Goal: Register for event/course

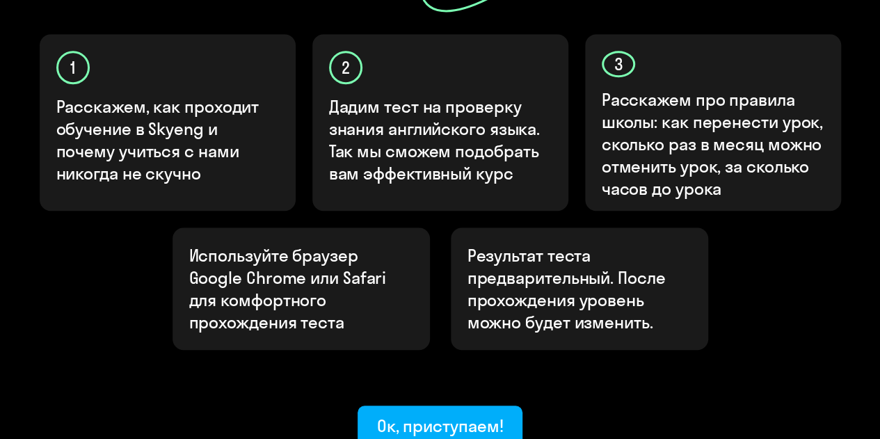
scroll to position [487, 0]
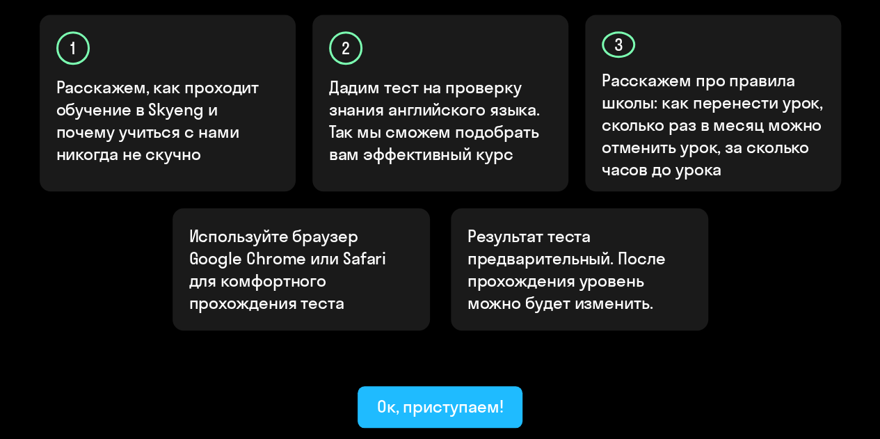
click at [444, 395] on div "Ок, приступаем!" at bounding box center [440, 406] width 127 height 22
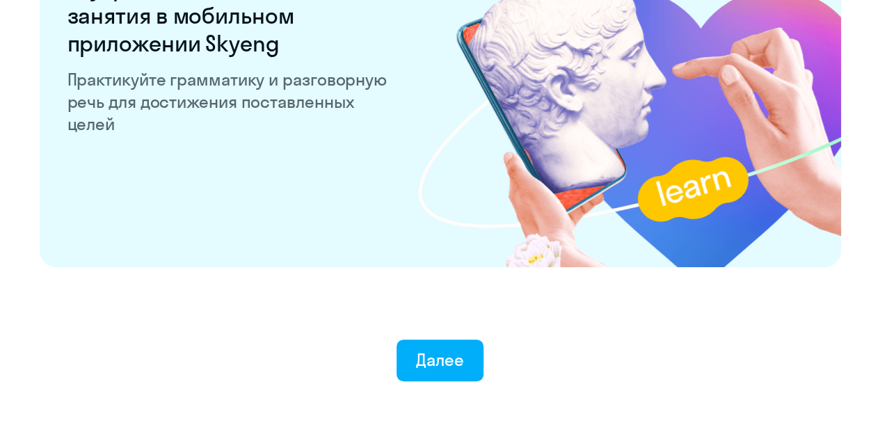
scroll to position [2714, 0]
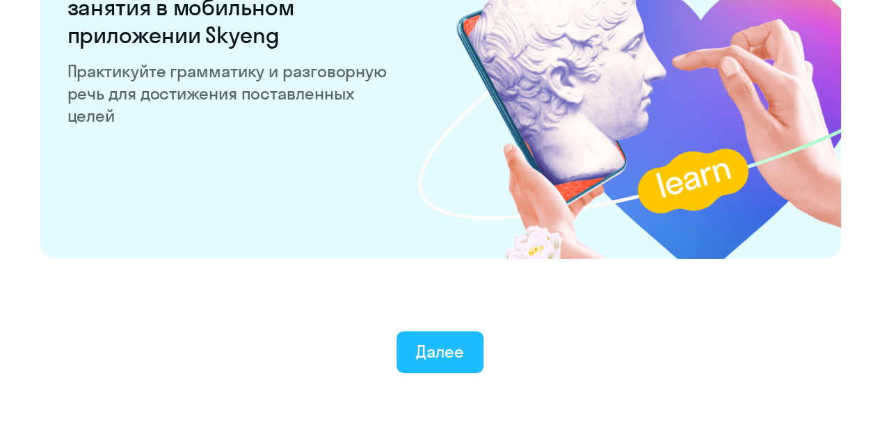
click at [438, 349] on div "Далее" at bounding box center [440, 351] width 48 height 22
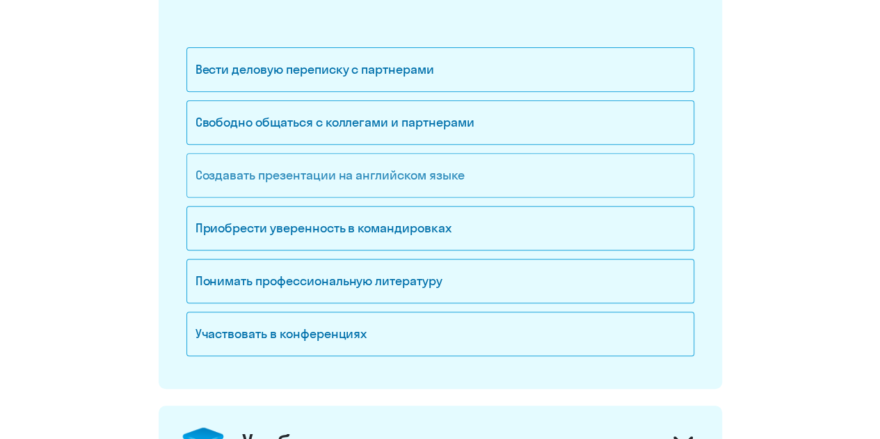
scroll to position [278, 0]
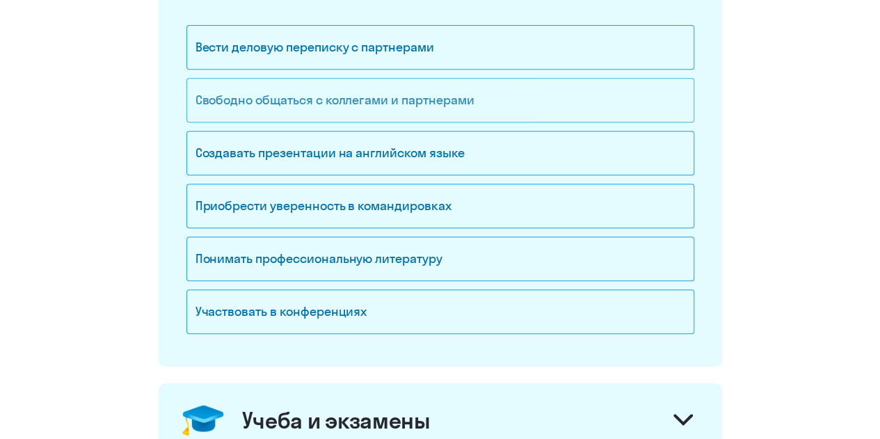
click at [429, 102] on div "Свободно общаться с коллегами и партнерами" at bounding box center [441, 100] width 508 height 45
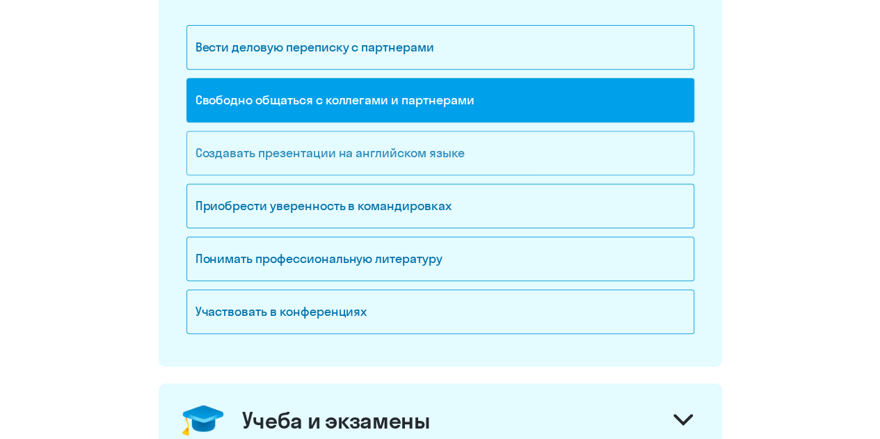
click at [441, 157] on div "Создавать презентации на английском языке" at bounding box center [441, 153] width 508 height 45
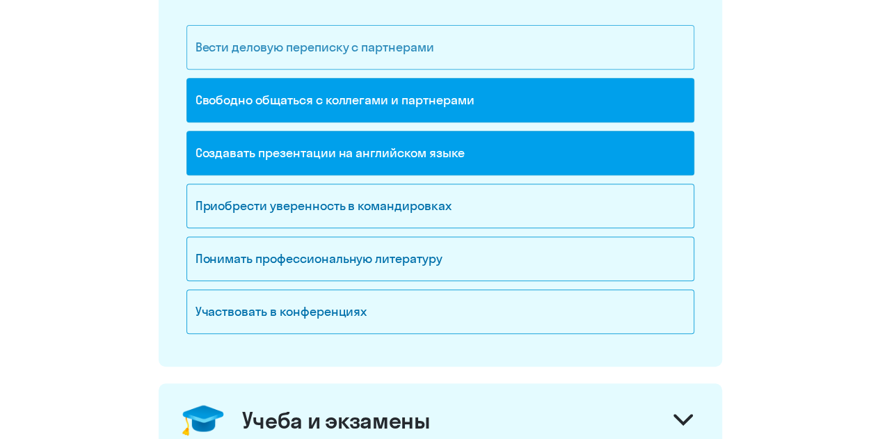
click at [406, 52] on div "Вести деловую переписку с партнерами" at bounding box center [441, 47] width 508 height 45
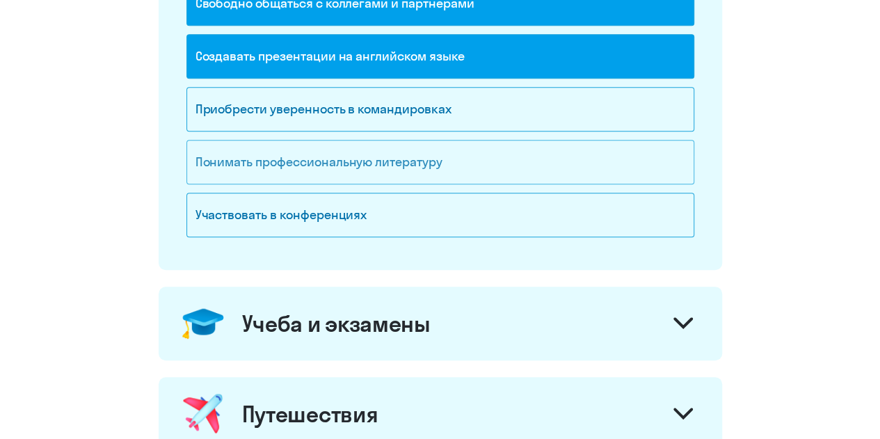
scroll to position [418, 0]
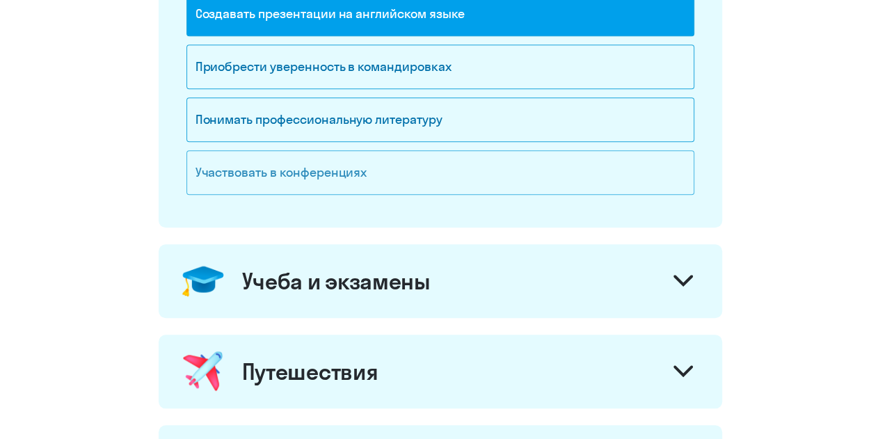
click at [340, 177] on div "Участвовать в конференциях" at bounding box center [441, 172] width 508 height 45
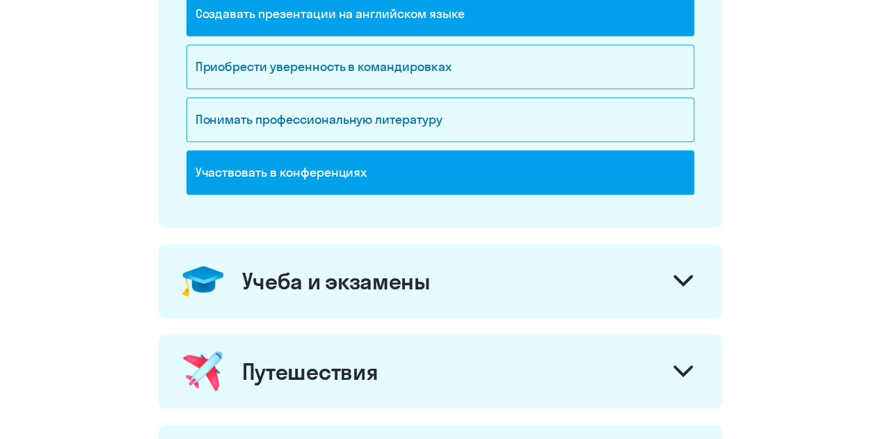
click at [413, 282] on div "Учеба и экзамены" at bounding box center [336, 281] width 189 height 28
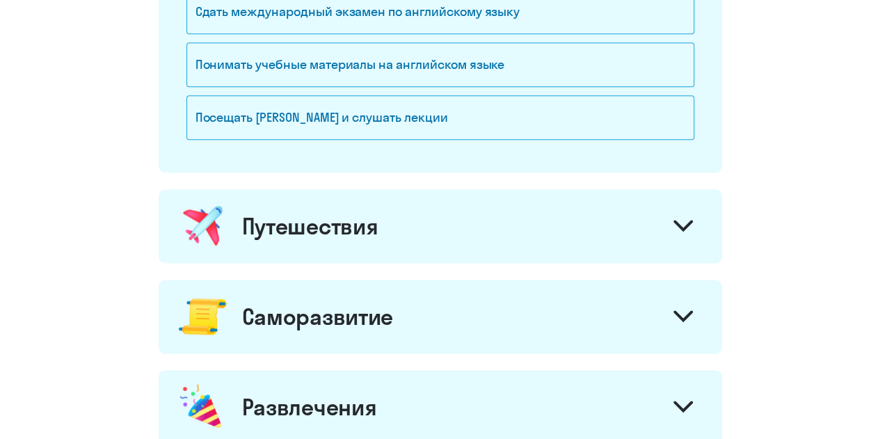
scroll to position [835, 0]
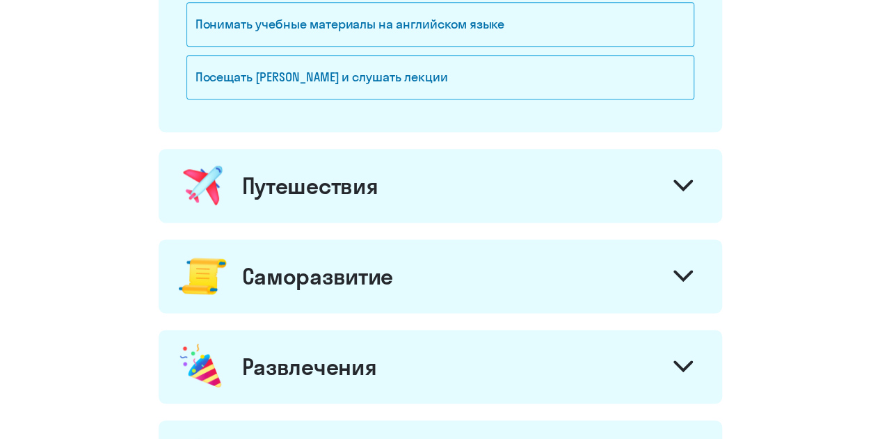
click at [416, 198] on div "Путешествия" at bounding box center [441, 186] width 564 height 74
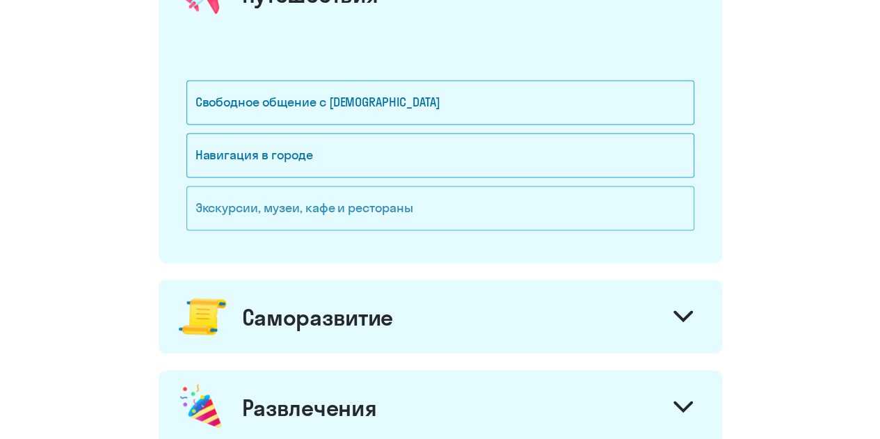
scroll to position [1044, 0]
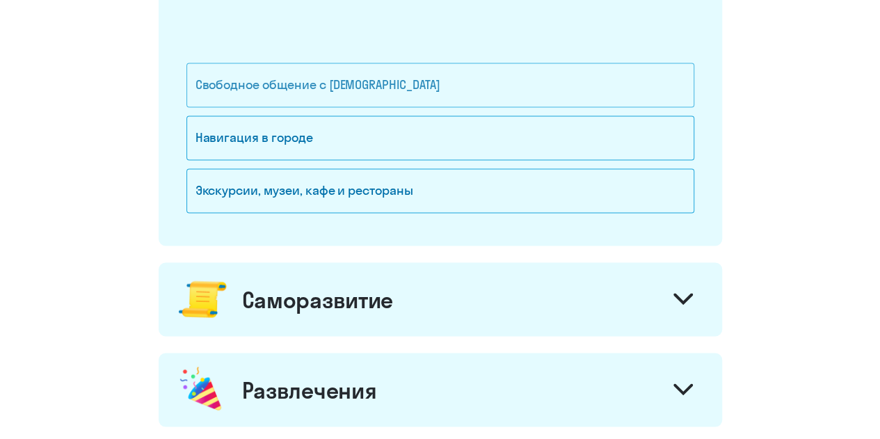
click at [379, 85] on div "Свободное общение с [DEMOGRAPHIC_DATA]" at bounding box center [441, 85] width 508 height 45
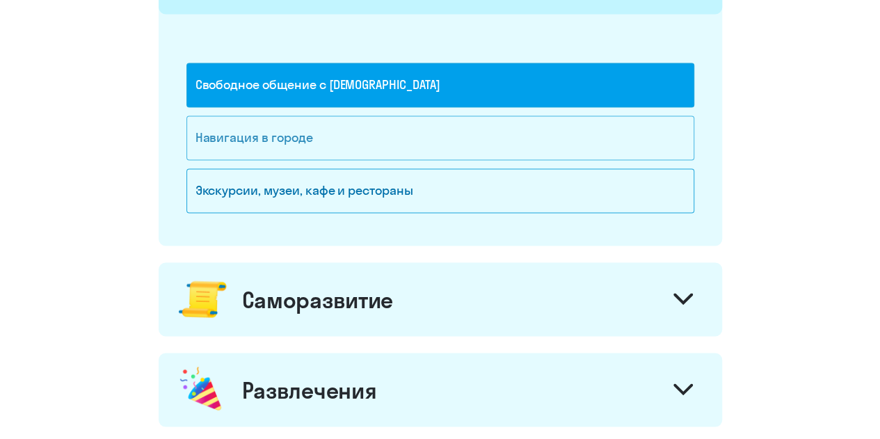
click at [293, 147] on div "Навигация в городе" at bounding box center [441, 138] width 508 height 45
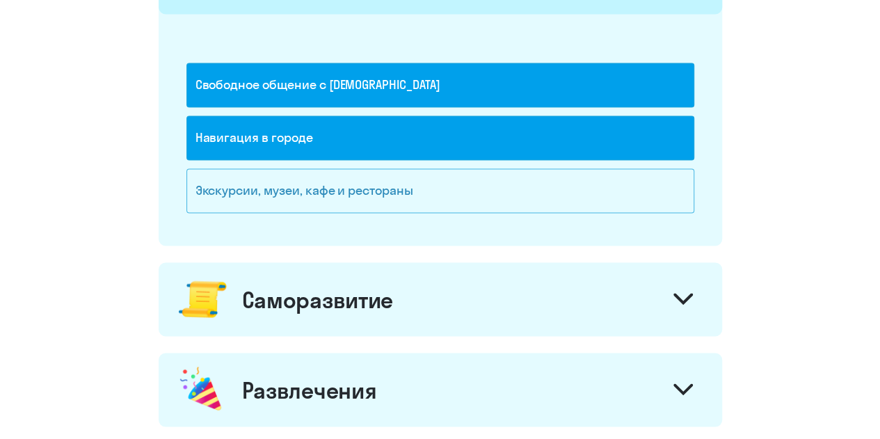
click at [305, 185] on div "Экскурсии, музеи, кафе и рестораны" at bounding box center [441, 190] width 508 height 45
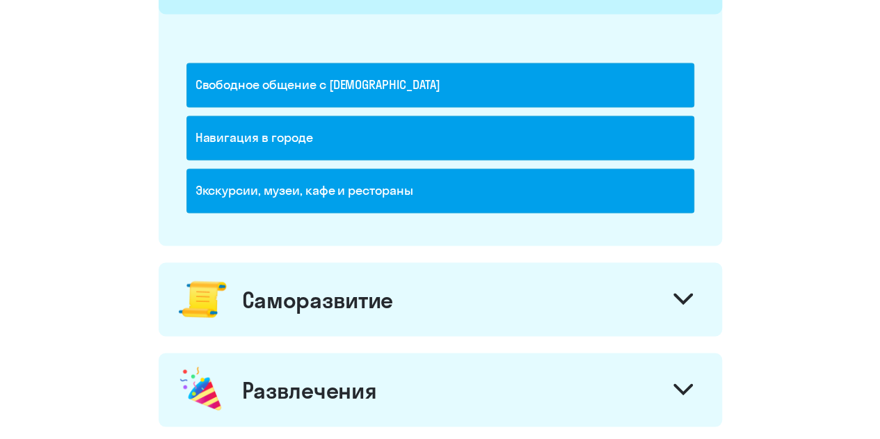
click at [352, 289] on div "Саморазвитие" at bounding box center [317, 299] width 151 height 28
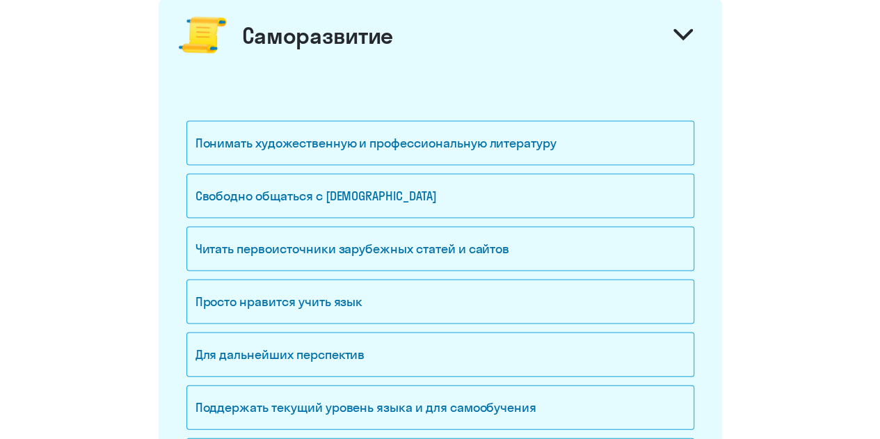
scroll to position [1322, 0]
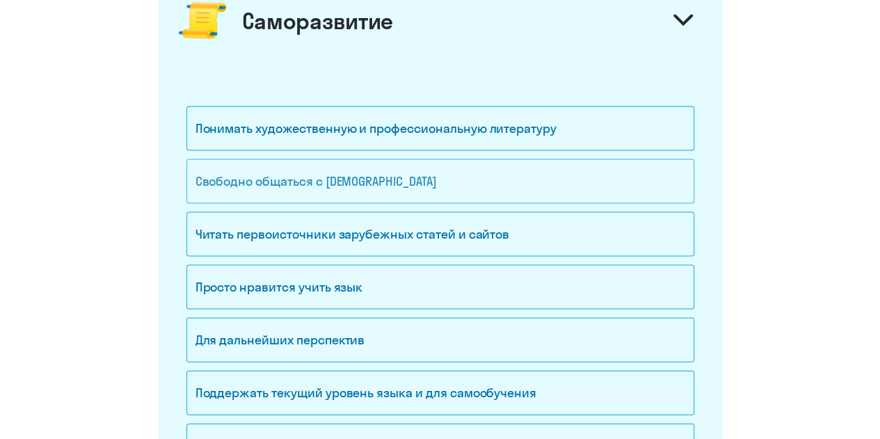
click at [367, 183] on div "Свободно общаться с [DEMOGRAPHIC_DATA]" at bounding box center [441, 181] width 508 height 45
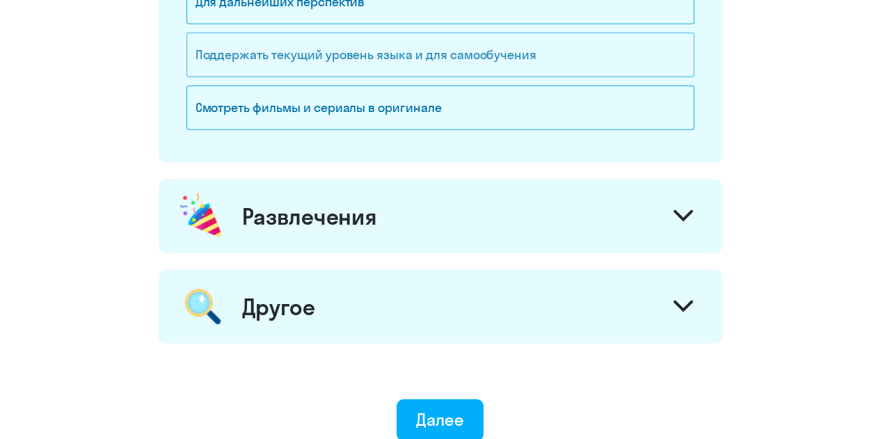
scroll to position [1670, 0]
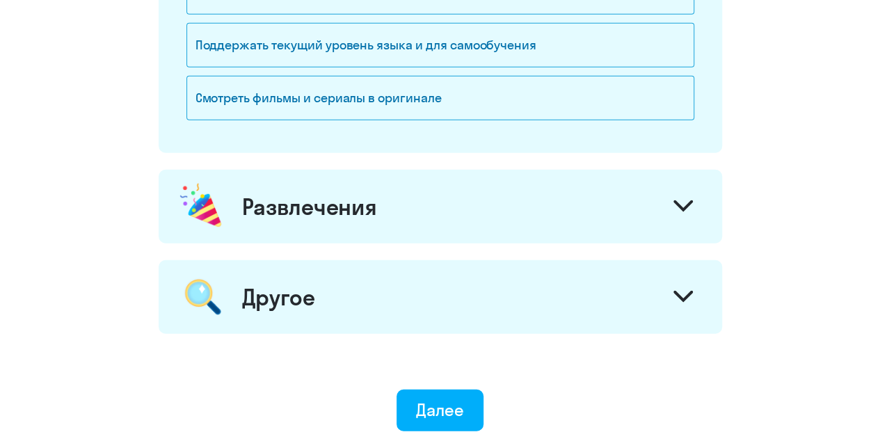
click at [383, 221] on div "Развлечения" at bounding box center [441, 207] width 564 height 74
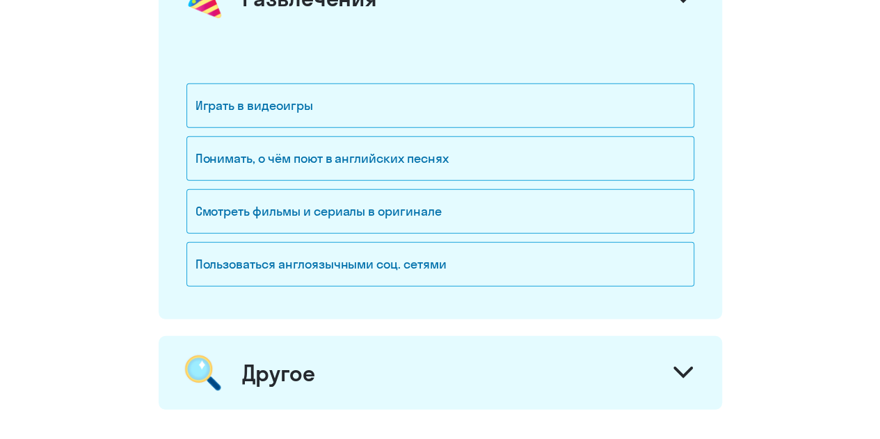
scroll to position [2018, 0]
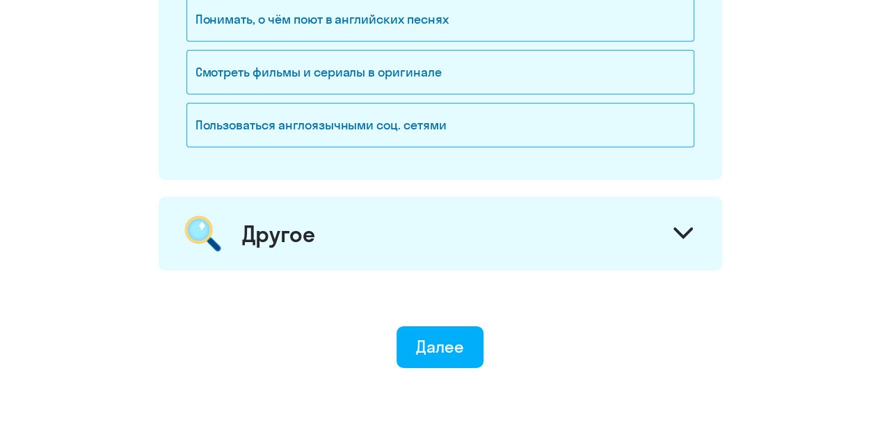
click at [359, 243] on div "Другое" at bounding box center [441, 234] width 564 height 74
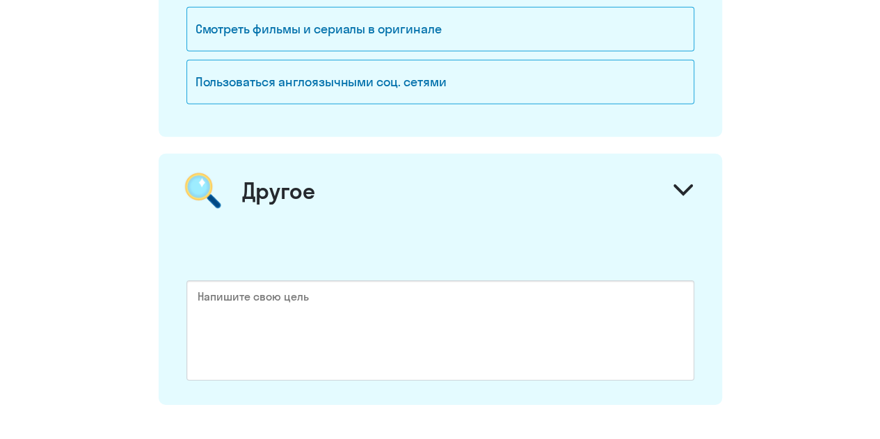
scroll to position [2247, 0]
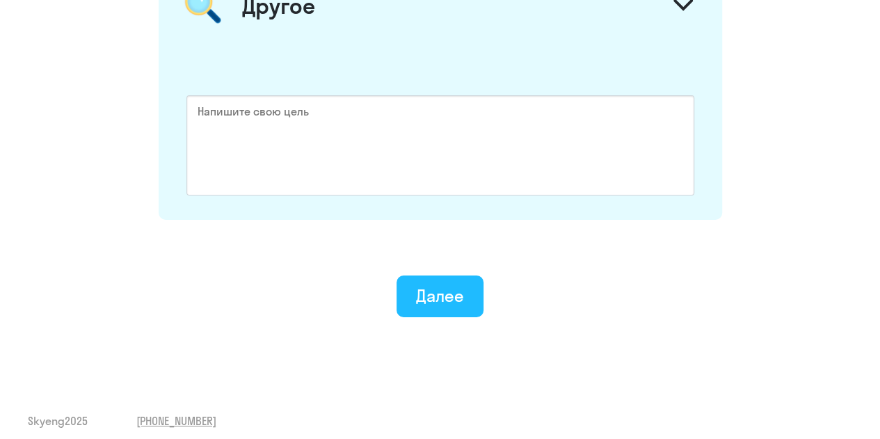
click at [419, 285] on div "Далее" at bounding box center [440, 296] width 48 height 22
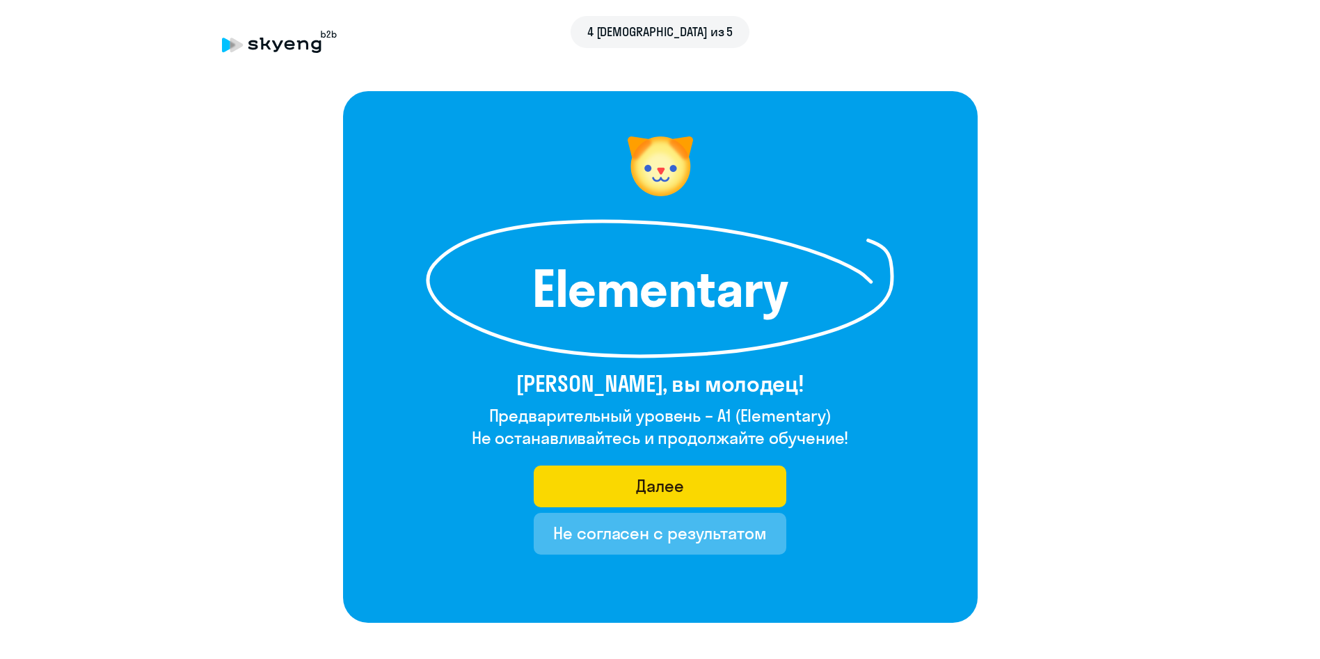
drag, startPoint x: 709, startPoint y: 278, endPoint x: 525, endPoint y: 278, distance: 183.7
click at [525, 278] on h1 "Elementary" at bounding box center [660, 289] width 320 height 50
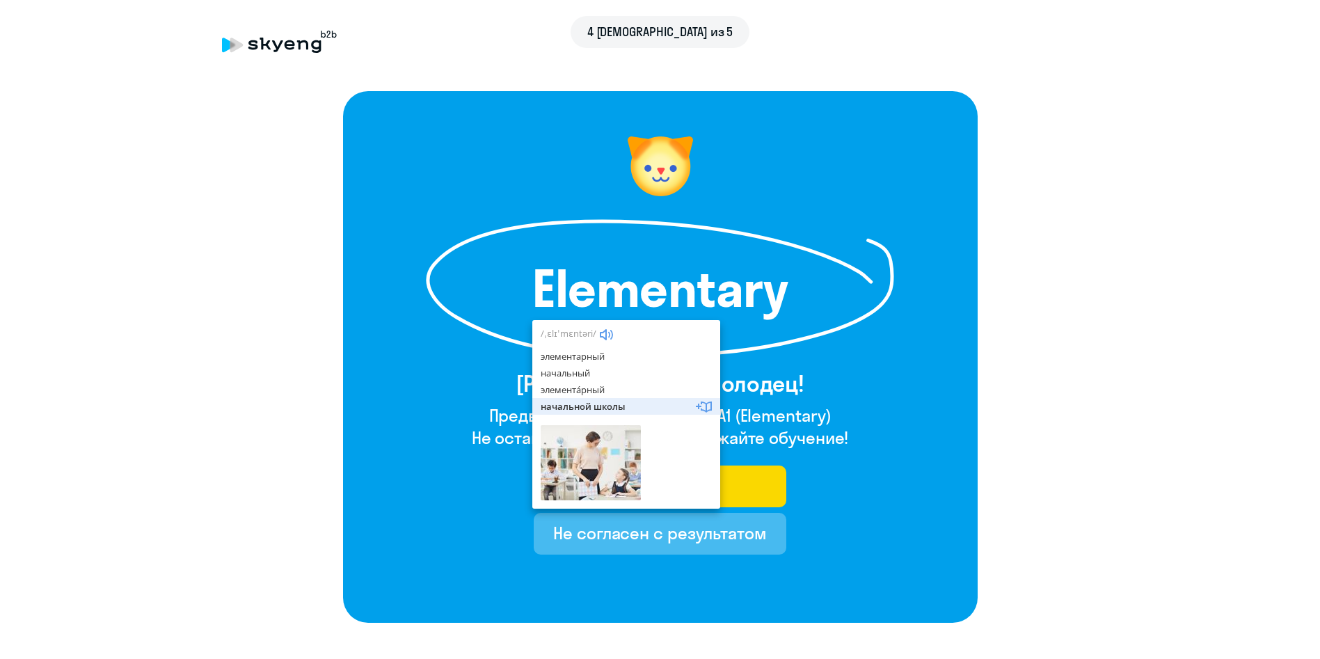
click at [831, 438] on div "Elementary [PERSON_NAME], вы молодец! Предварительный уровень – A1 (Elementary)…" at bounding box center [660, 357] width 635 height 532
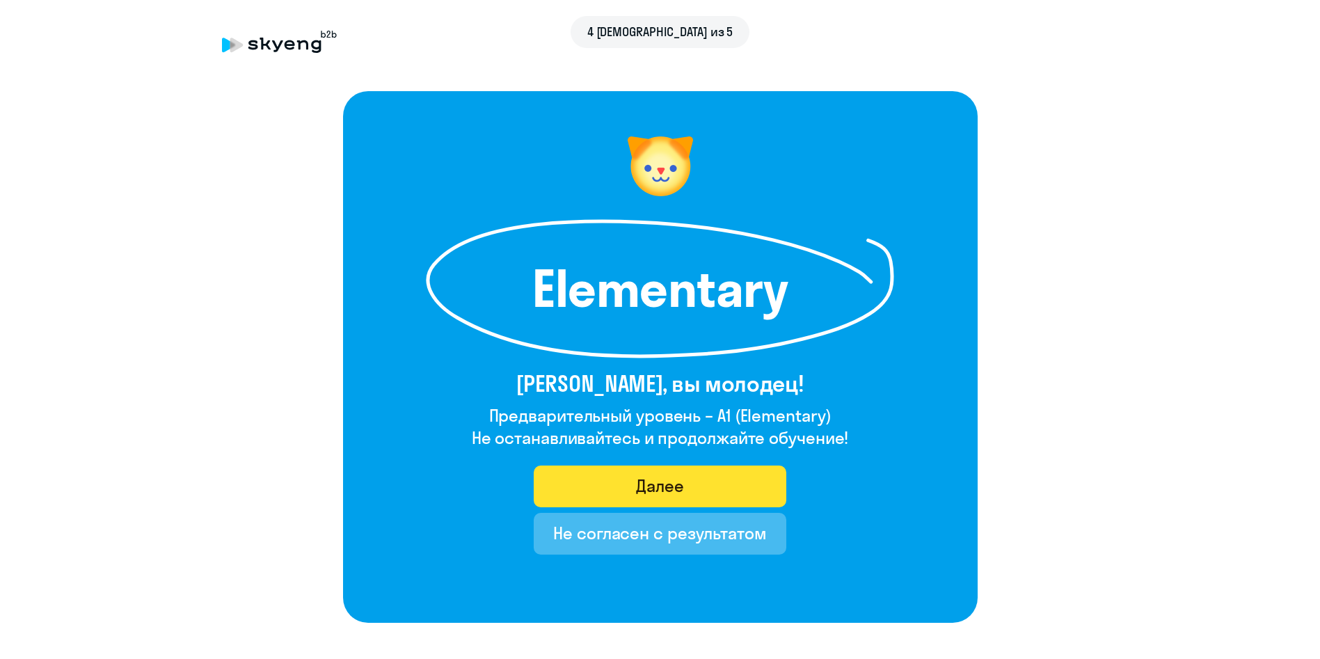
click at [667, 438] on div "Далее" at bounding box center [660, 486] width 48 height 22
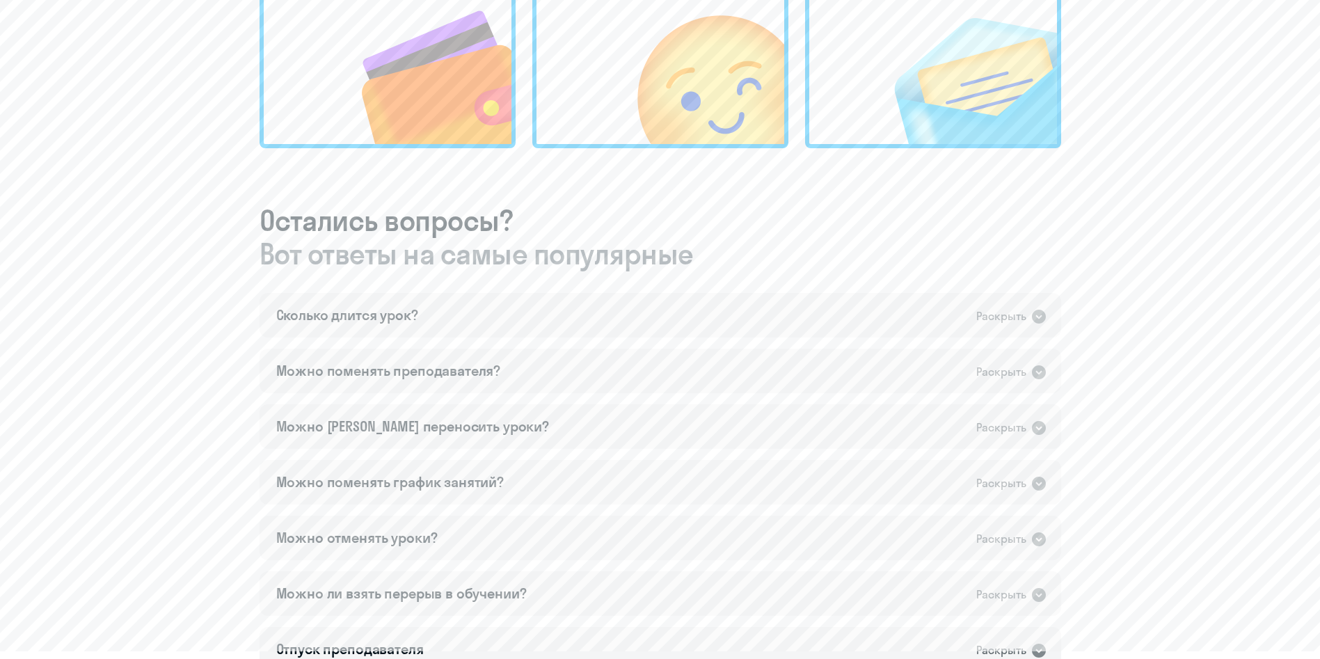
scroll to position [275, 0]
